Goal: Check status: Check status

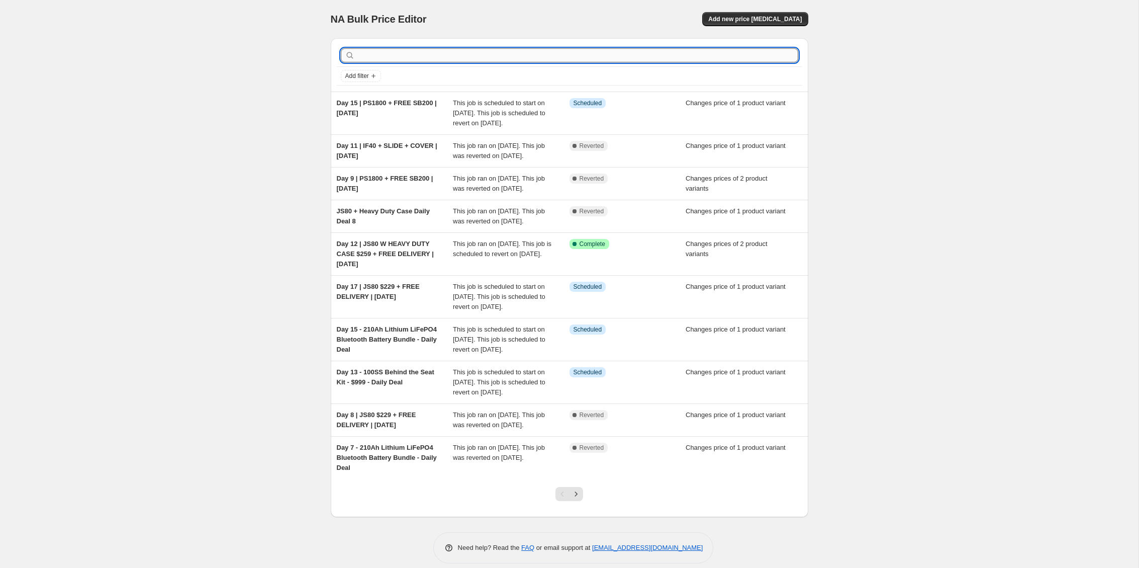
click at [409, 54] on input "text" at bounding box center [577, 55] width 441 height 14
type input "PS1800"
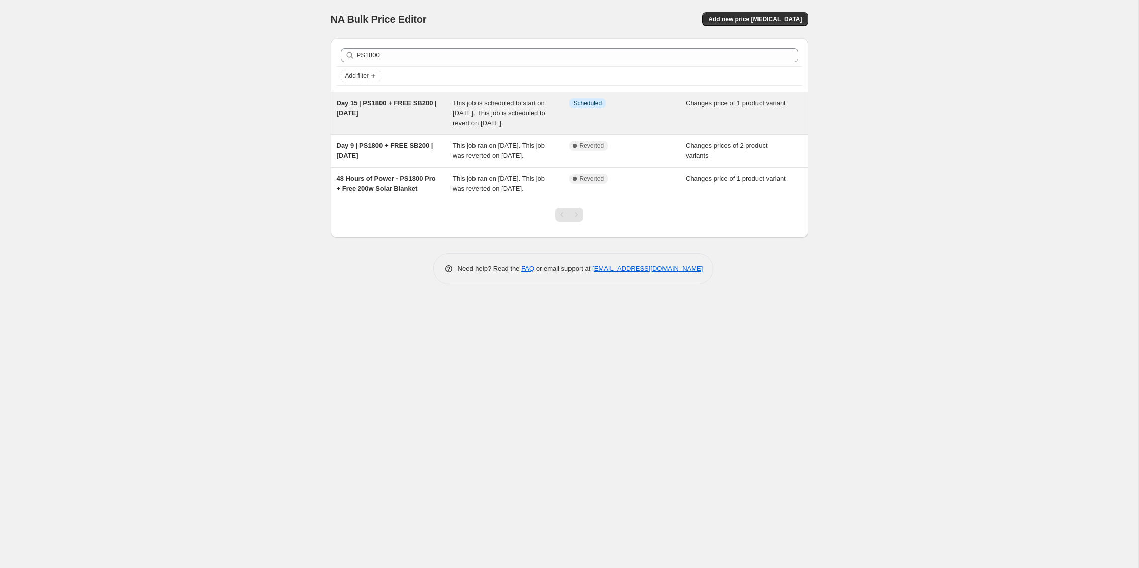
click at [491, 106] on span "This job is scheduled to start on [DATE]. This job is scheduled to revert on [D…" at bounding box center [499, 113] width 93 height 28
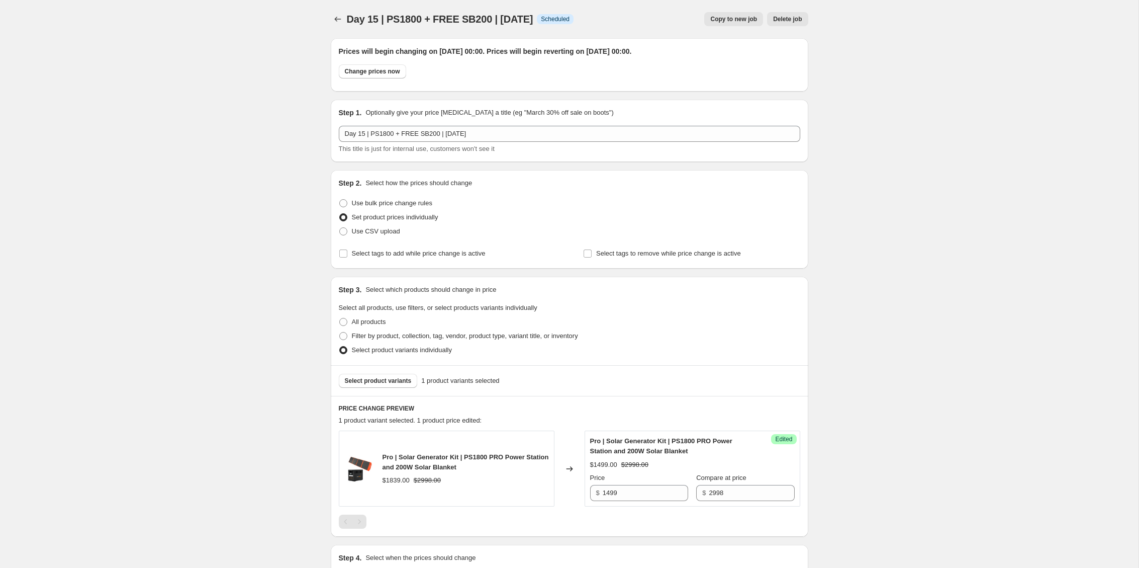
click at [336, 26] on div "Day 15 | PS1800 + FREE SB200 | [DATE]. This page is ready Day 15 | PS1800 + FRE…" at bounding box center [570, 19] width 478 height 38
click at [336, 25] on button "Price change jobs" at bounding box center [338, 19] width 14 height 14
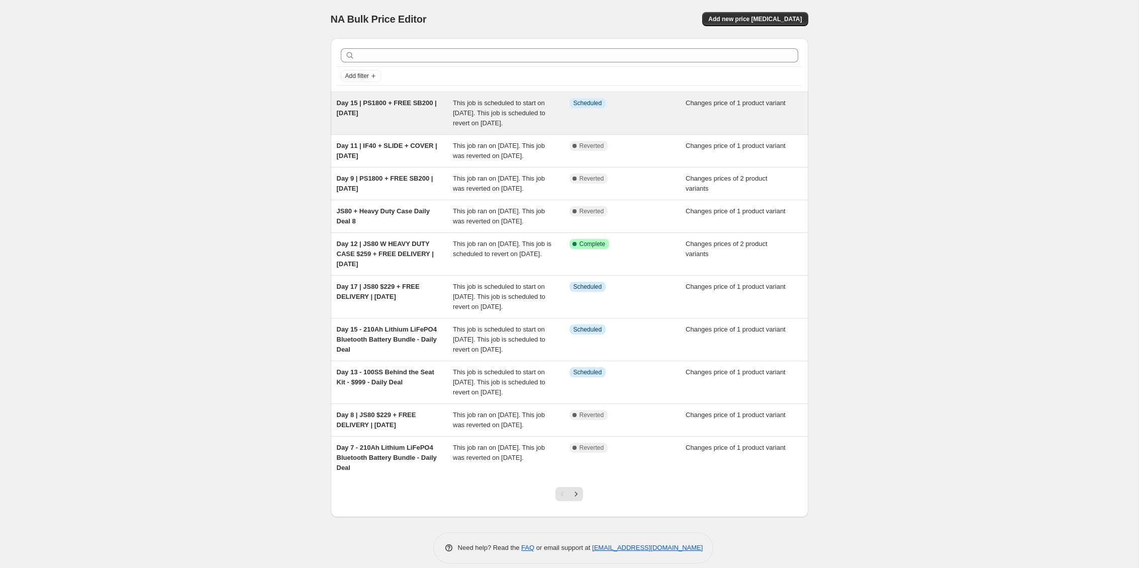
click at [423, 121] on div "Day 15 | PS1800 + FREE SB200 | [DATE]" at bounding box center [395, 113] width 117 height 30
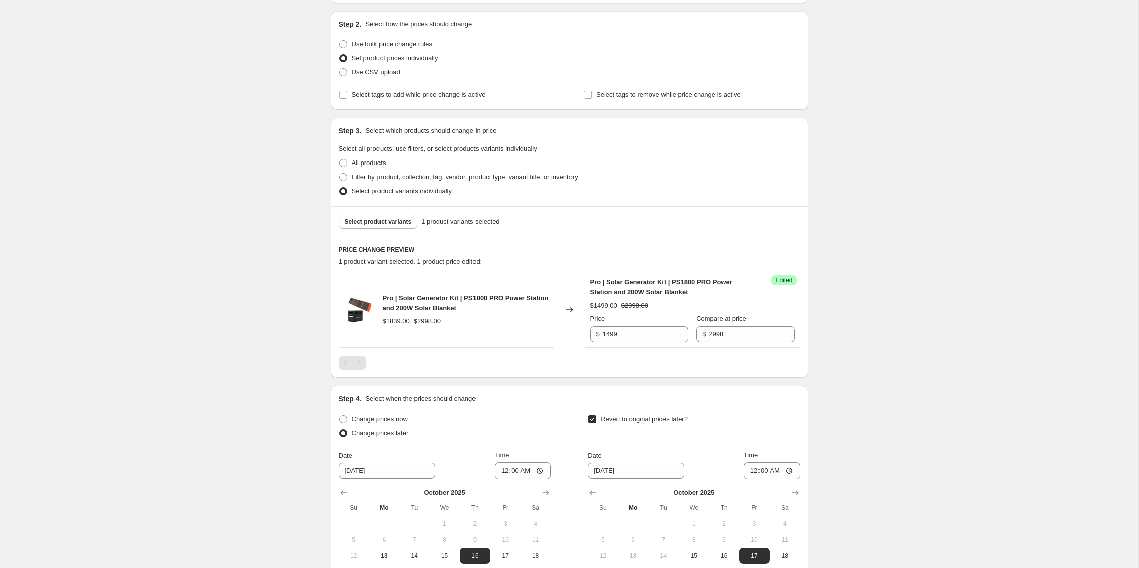
scroll to position [167, 0]
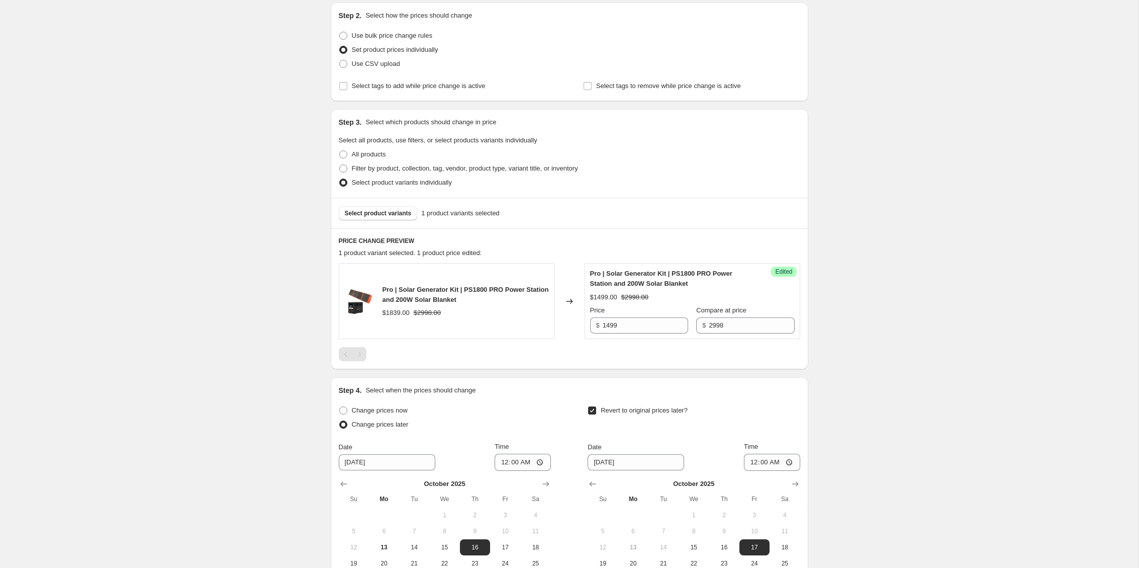
click at [919, 289] on div "Day 15 | PS1800 + FREE SB200 | [DATE]. This page is ready Day 15 | PS1800 + FRE…" at bounding box center [569, 265] width 1139 height 864
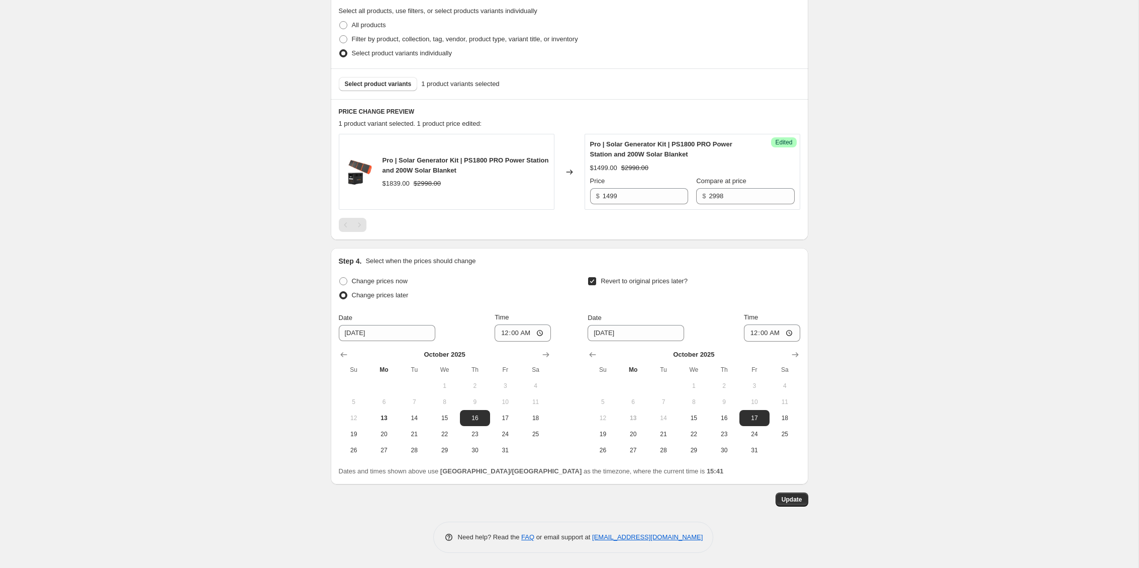
click at [919, 289] on div "Day 15 | PS1800 + FREE SB200 | [DATE]. This page is ready Day 15 | PS1800 + FRE…" at bounding box center [569, 135] width 1139 height 864
click at [887, 278] on div "Day 15 | PS1800 + FREE SB200 | [DATE]. This page is ready Day 15 | PS1800 + FRE…" at bounding box center [569, 135] width 1139 height 864
drag, startPoint x: 199, startPoint y: 158, endPoint x: 171, endPoint y: 161, distance: 27.9
click at [198, 158] on div "Day 15 | PS1800 + FREE SB200 | [DATE]. This page is ready Day 15 | PS1800 + FRE…" at bounding box center [569, 135] width 1139 height 864
